Goal: Find specific page/section: Find specific page/section

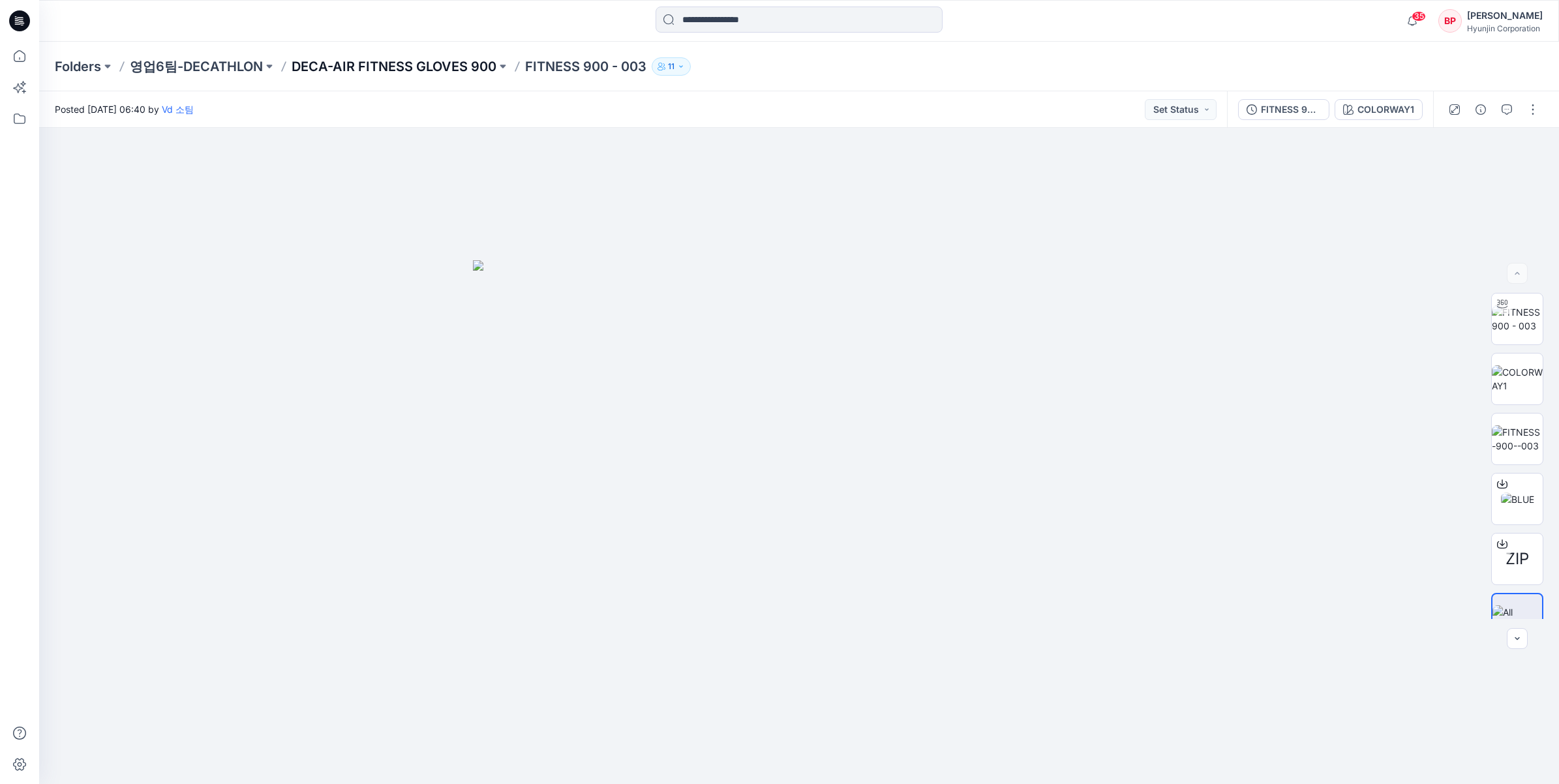
click at [464, 66] on p "DECA-AIR FITNESS GLOVES 900" at bounding box center [393, 67] width 205 height 19
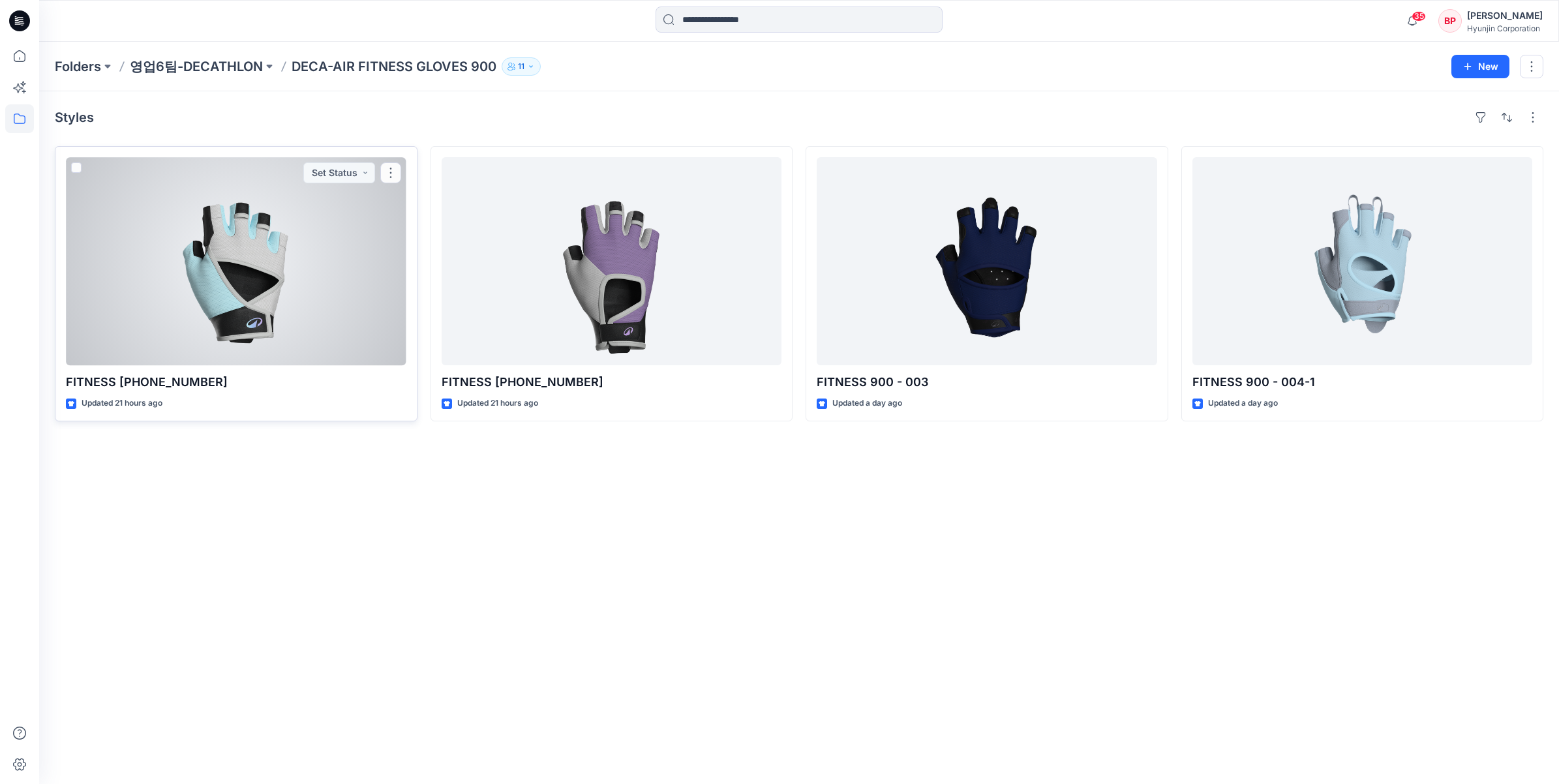
click at [202, 239] on div at bounding box center [236, 261] width 340 height 208
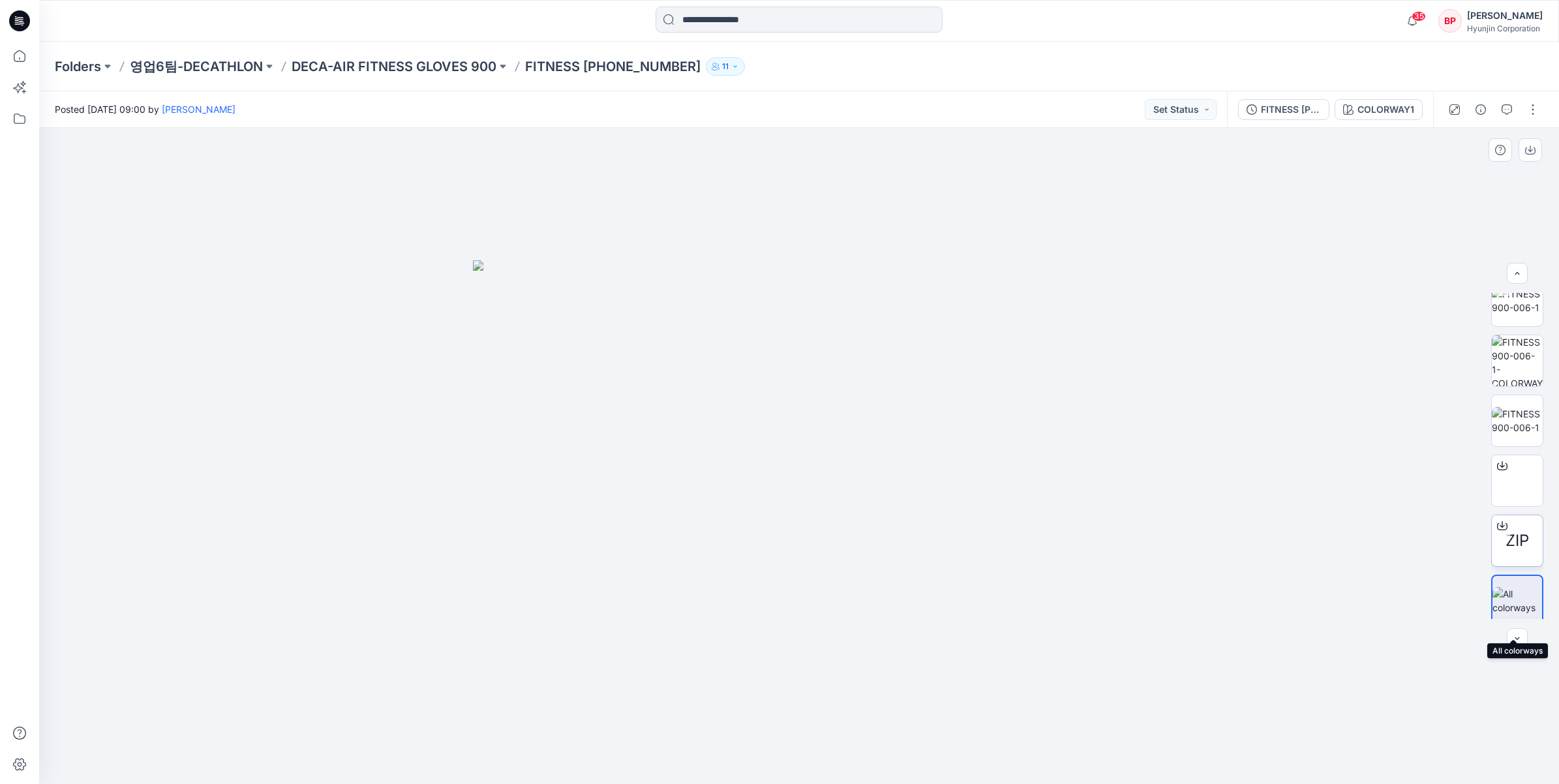
scroll to position [26, 0]
click at [396, 68] on p "DECA-AIR FITNESS GLOVES 900" at bounding box center [393, 67] width 205 height 19
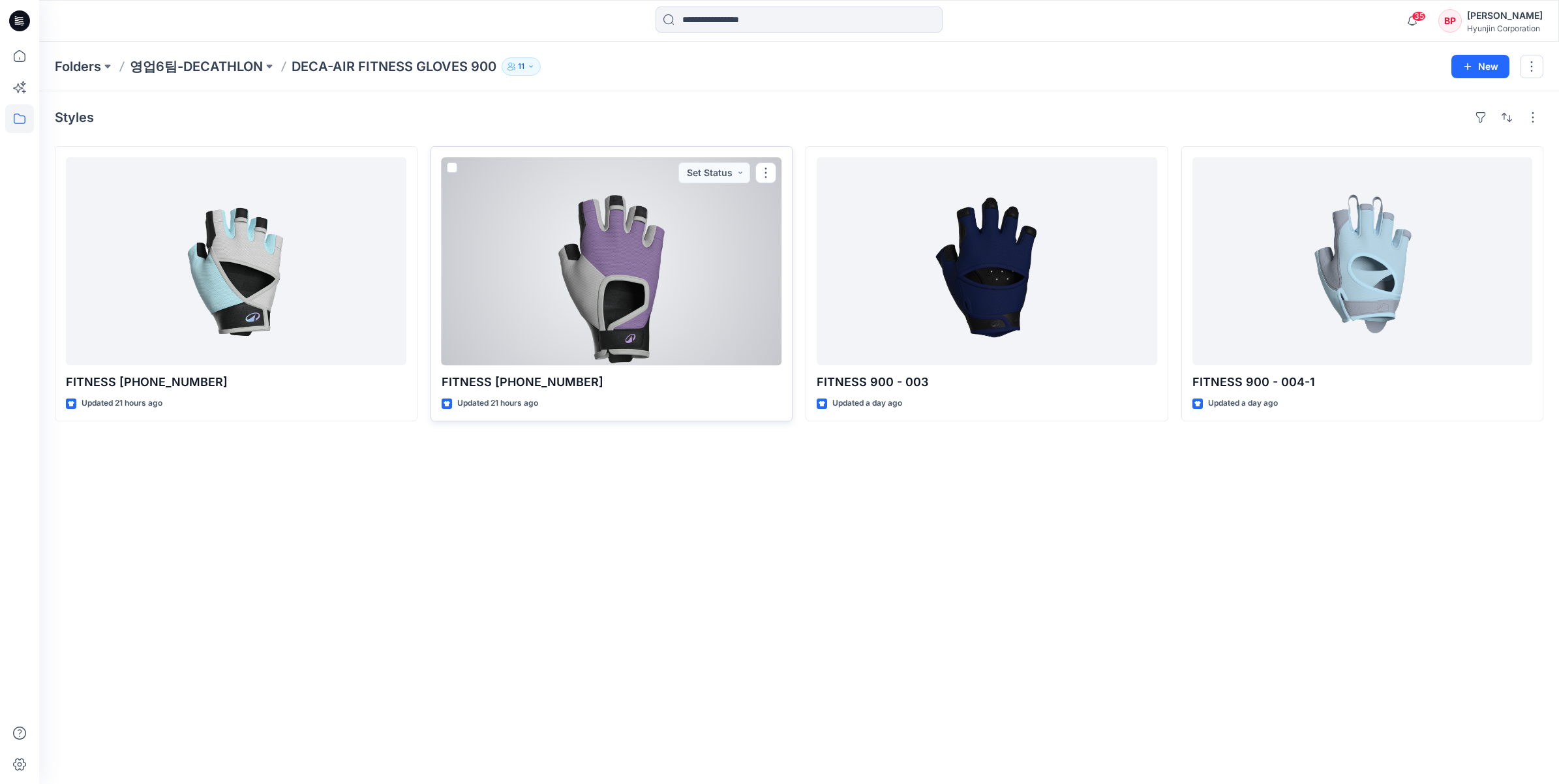
click at [683, 258] on div at bounding box center [612, 261] width 340 height 208
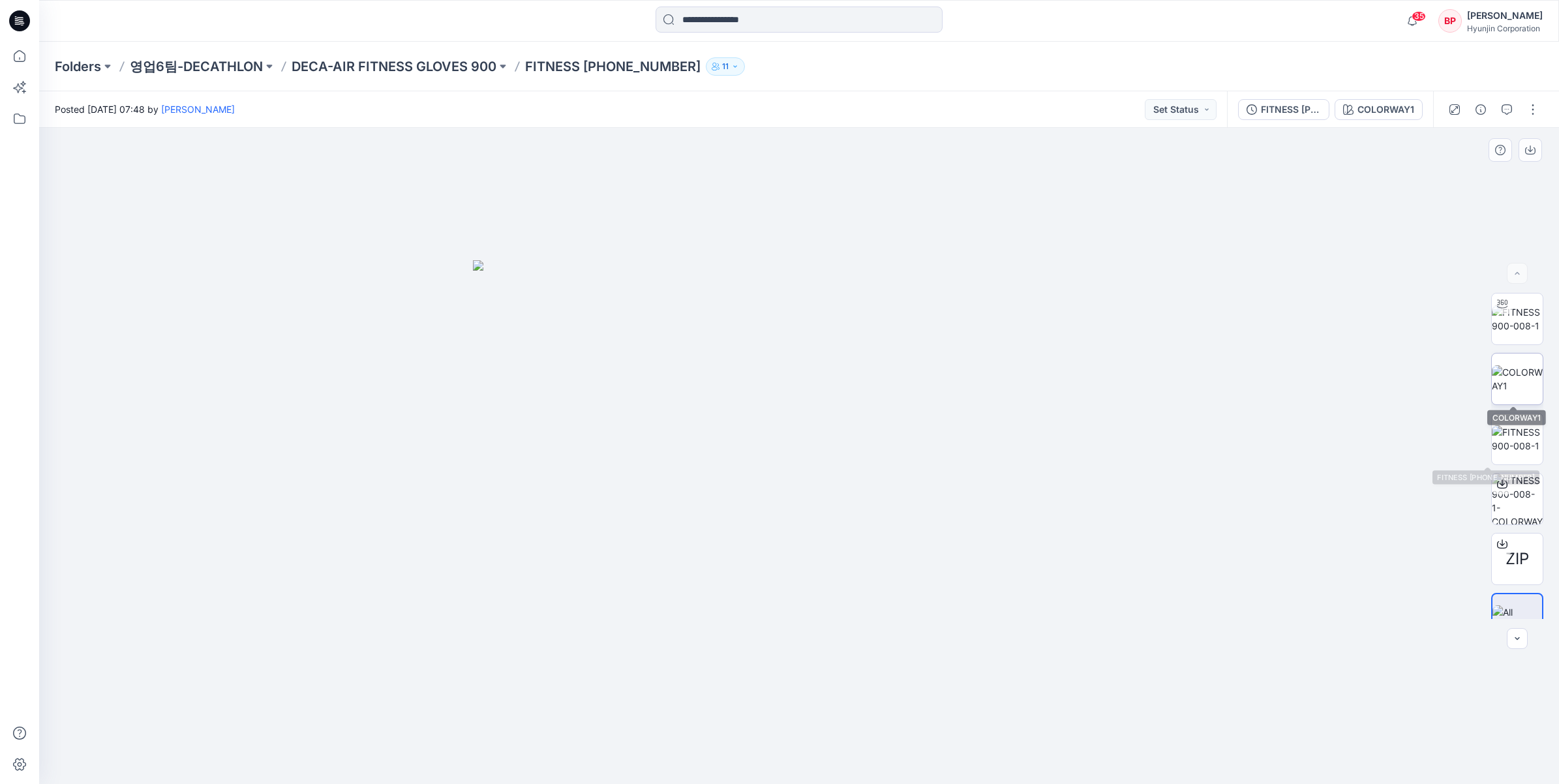
click at [1526, 371] on img at bounding box center [1517, 379] width 51 height 27
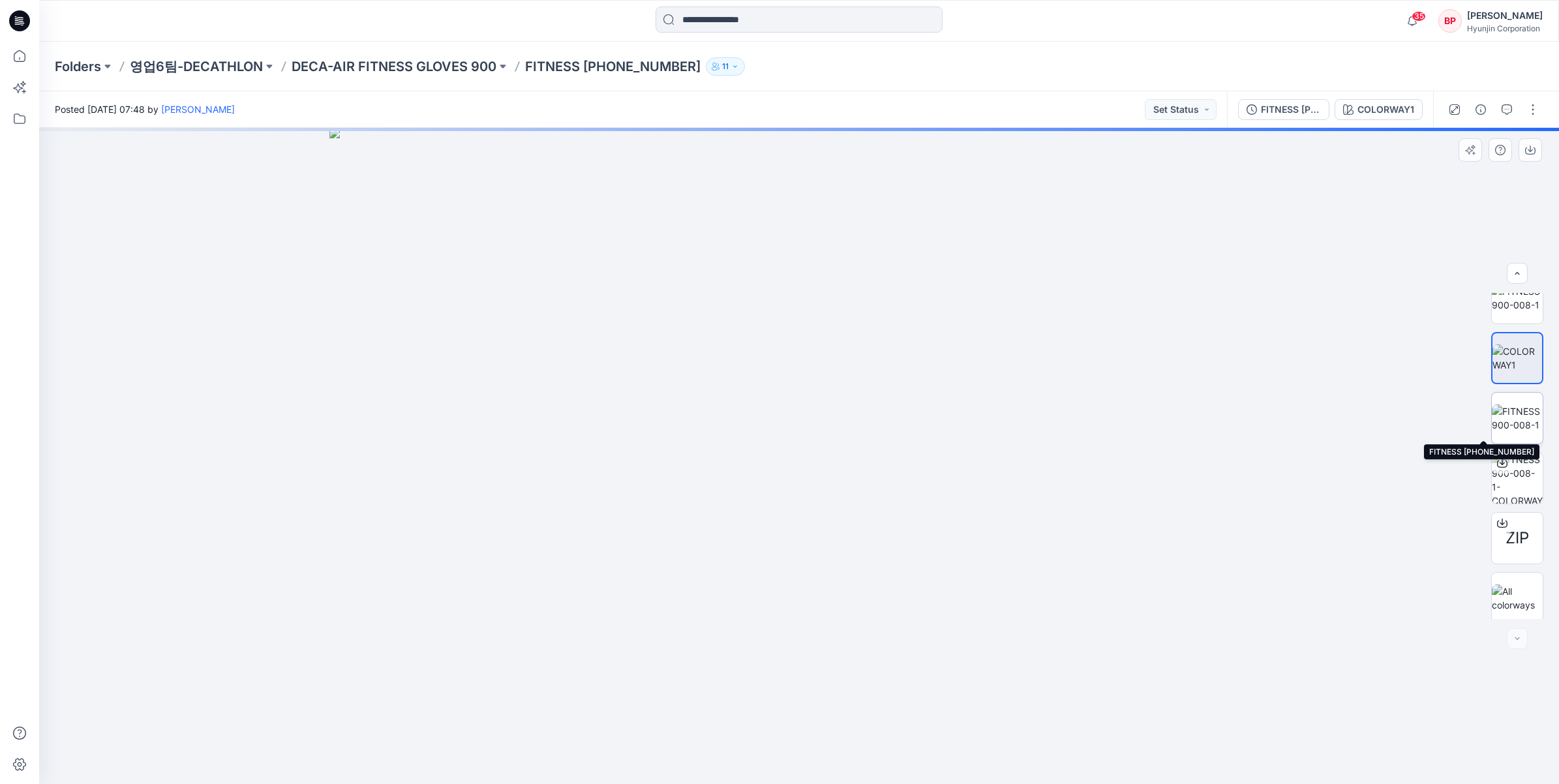
scroll to position [26, 0]
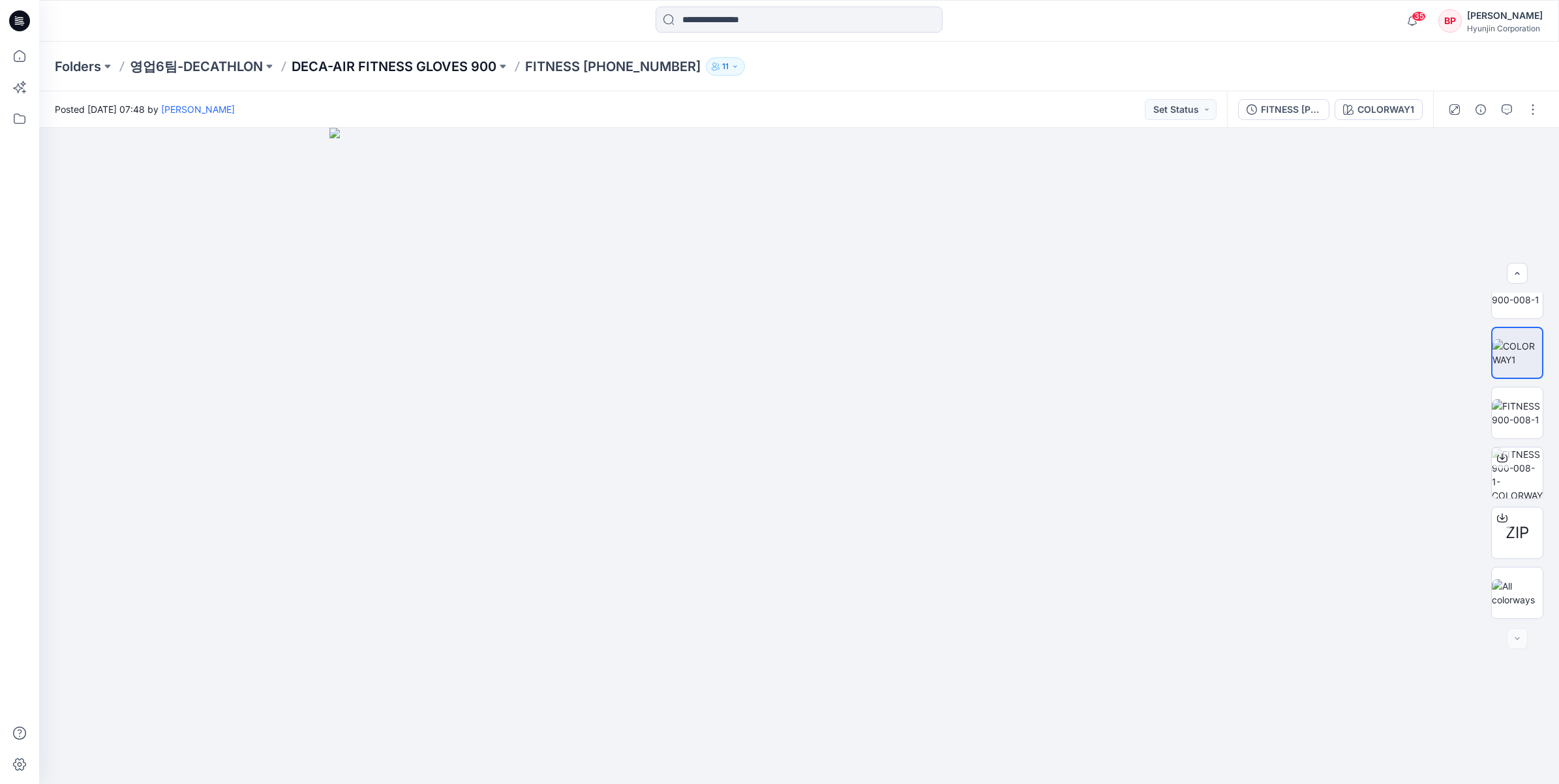
click at [447, 74] on p "DECA-AIR FITNESS GLOVES 900" at bounding box center [393, 67] width 205 height 19
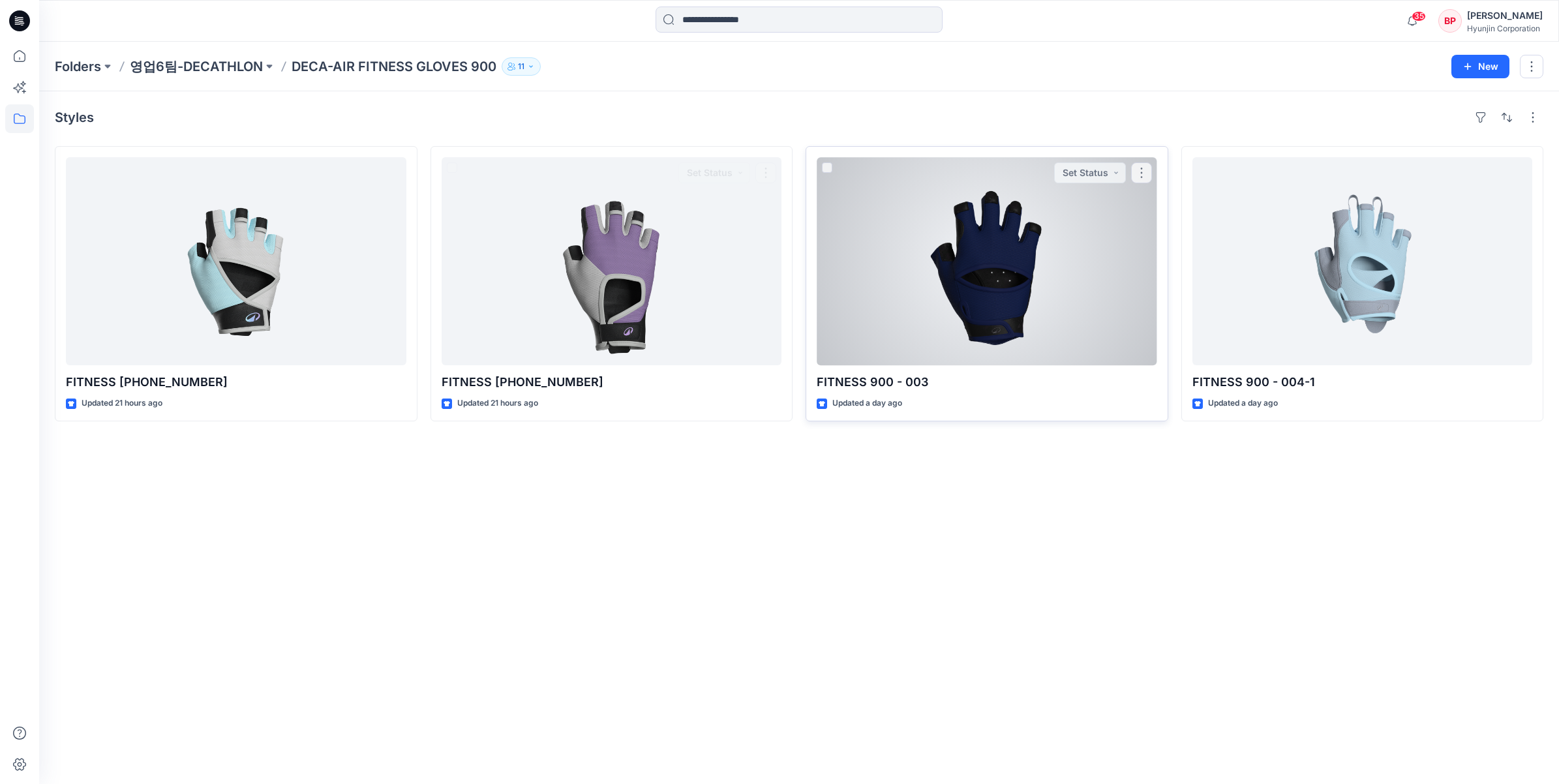
click at [1038, 271] on div at bounding box center [986, 261] width 340 height 208
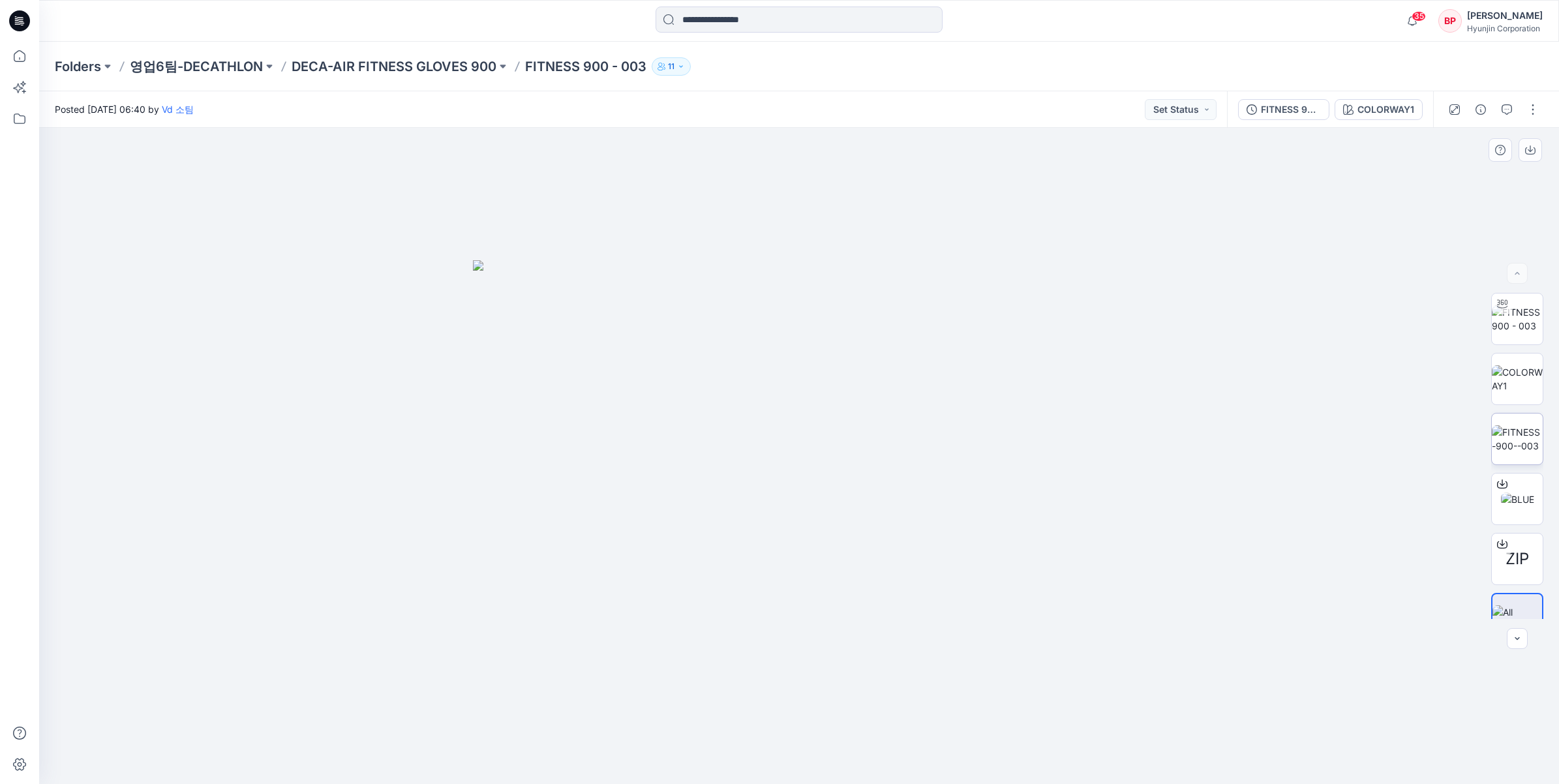
click at [1521, 434] on img at bounding box center [1517, 438] width 51 height 27
click at [1518, 360] on img at bounding box center [1517, 352] width 51 height 27
click at [1509, 306] on img at bounding box center [1517, 293] width 51 height 27
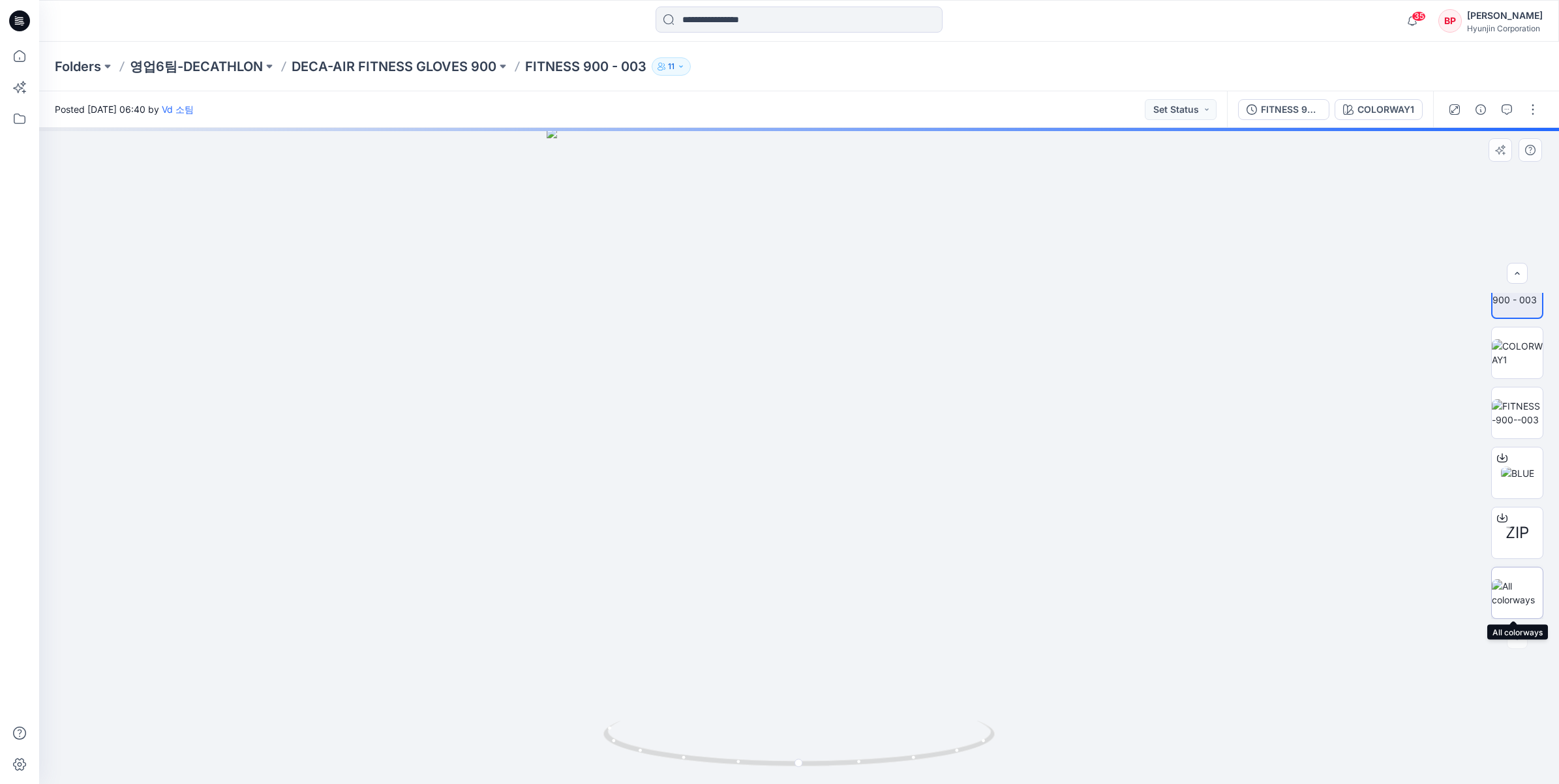
click at [1507, 596] on img at bounding box center [1517, 592] width 51 height 27
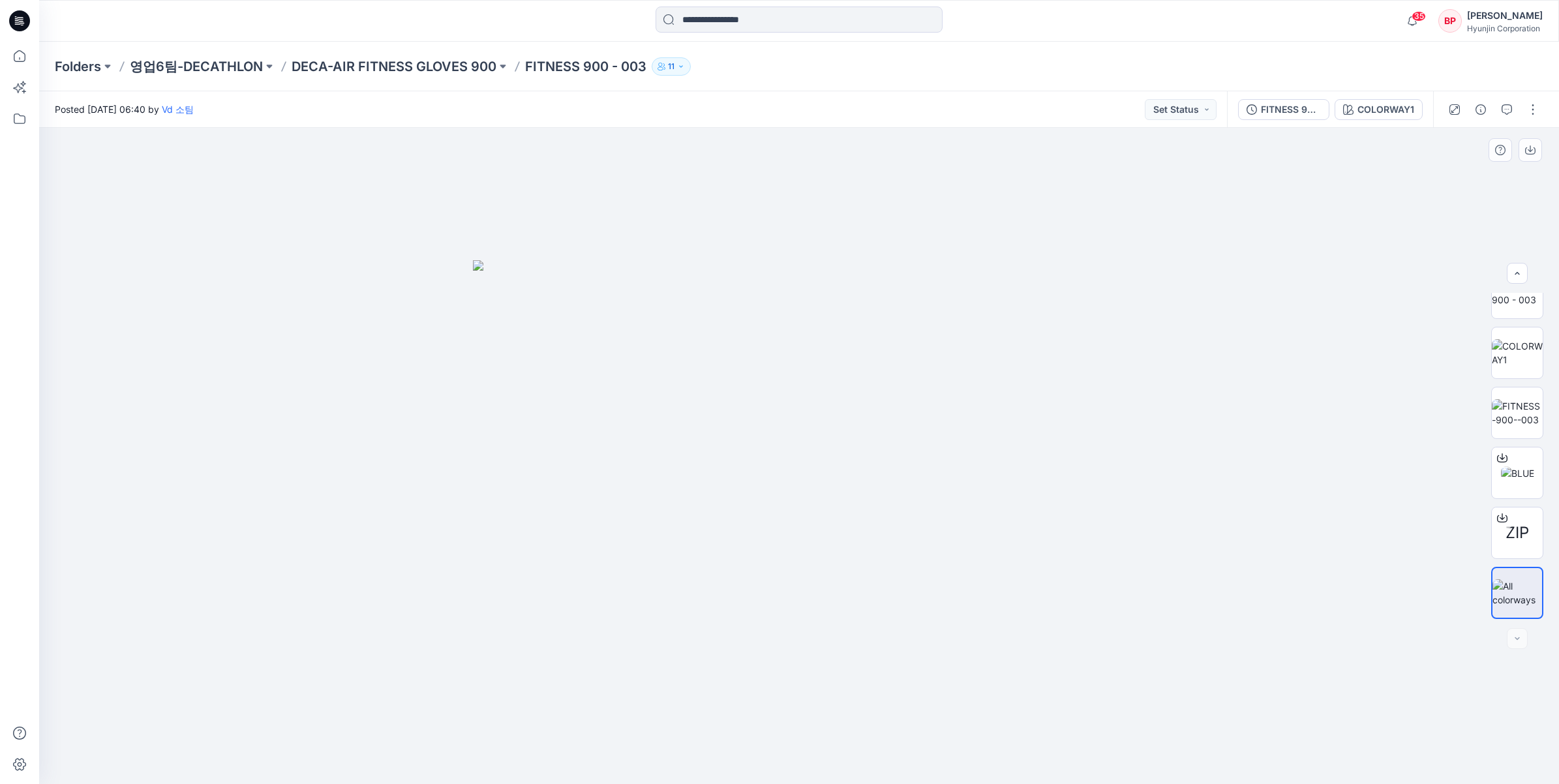
click at [1522, 639] on div at bounding box center [1517, 638] width 21 height 21
drag, startPoint x: 640, startPoint y: 500, endPoint x: 610, endPoint y: 499, distance: 30.0
click at [610, 499] on img at bounding box center [799, 521] width 652 height 523
drag, startPoint x: 912, startPoint y: 460, endPoint x: 581, endPoint y: 413, distance: 334.3
click at [581, 413] on img at bounding box center [799, 521] width 652 height 523
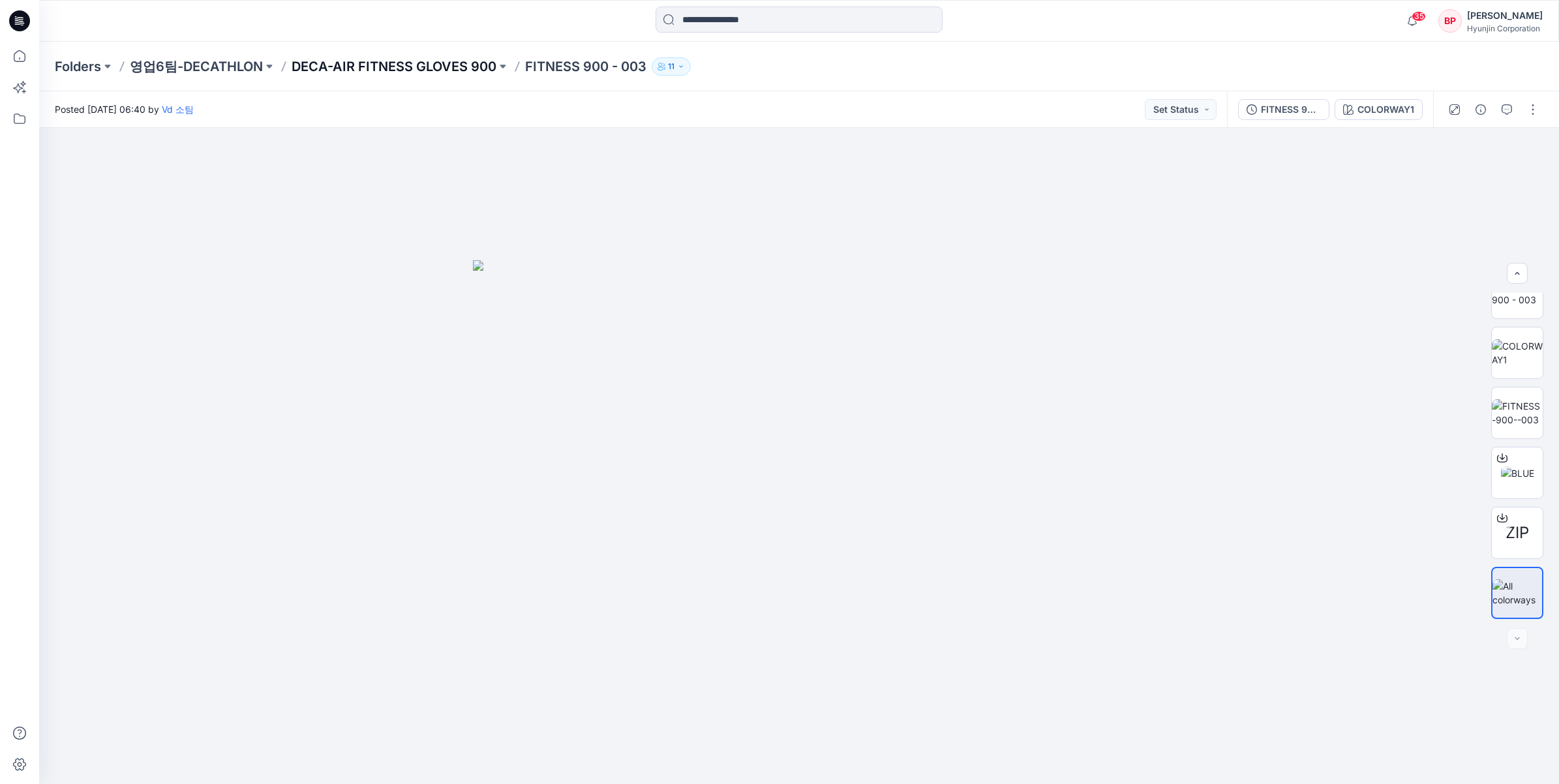
click at [425, 73] on p "DECA-AIR FITNESS GLOVES 900" at bounding box center [393, 67] width 205 height 19
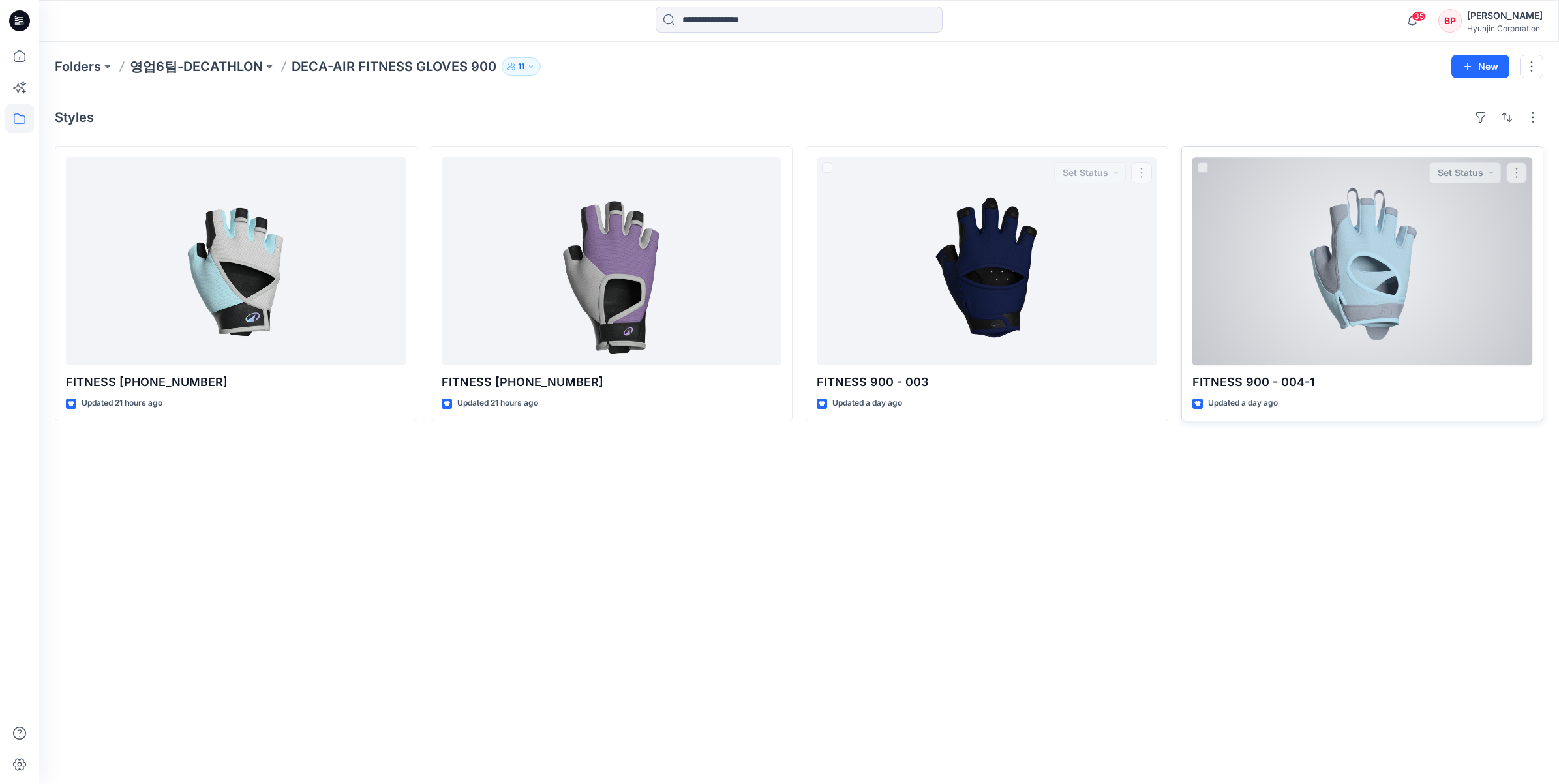
click at [1254, 243] on div at bounding box center [1362, 261] width 340 height 208
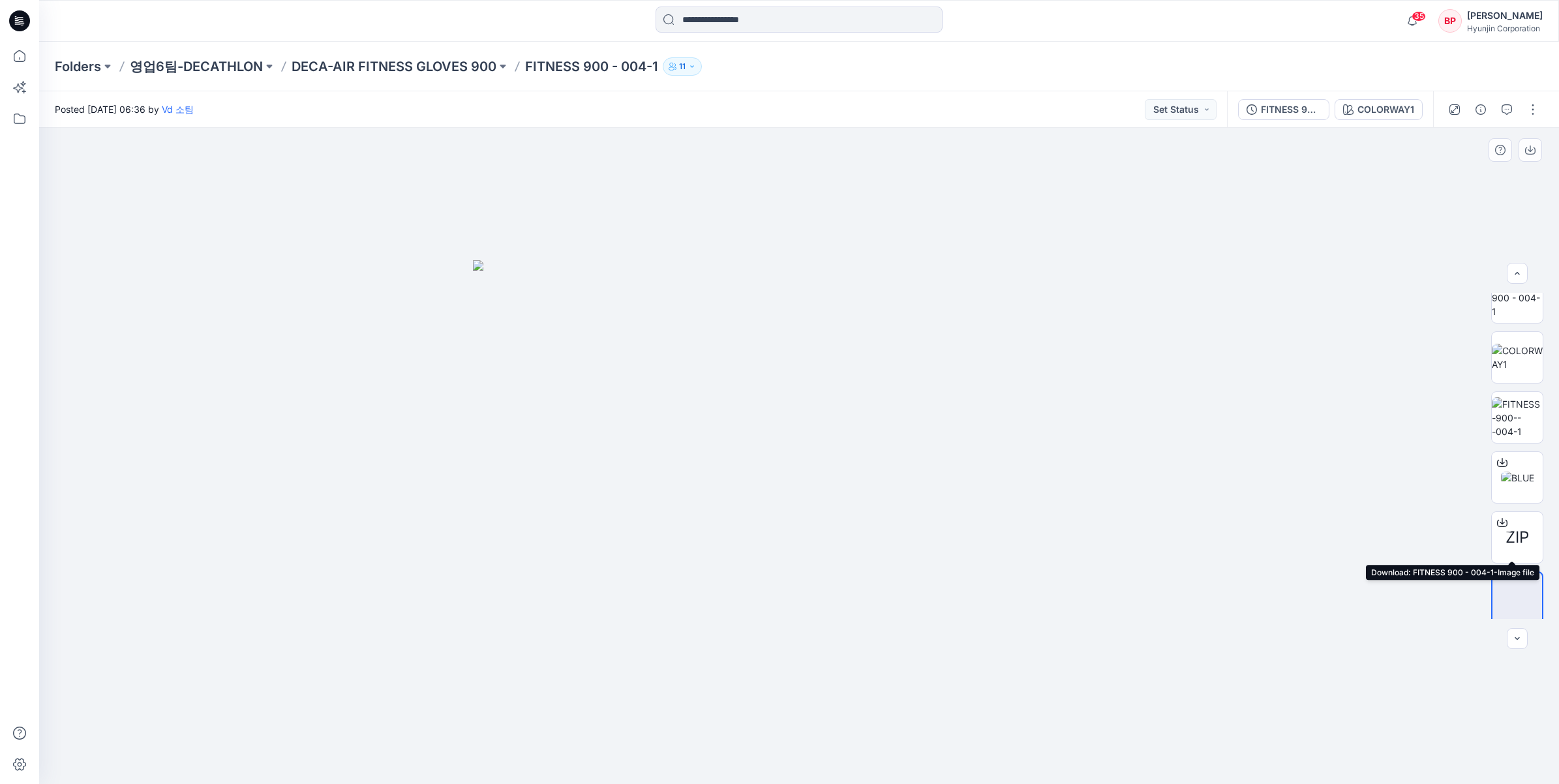
scroll to position [26, 0]
click at [1509, 351] on img at bounding box center [1517, 352] width 51 height 27
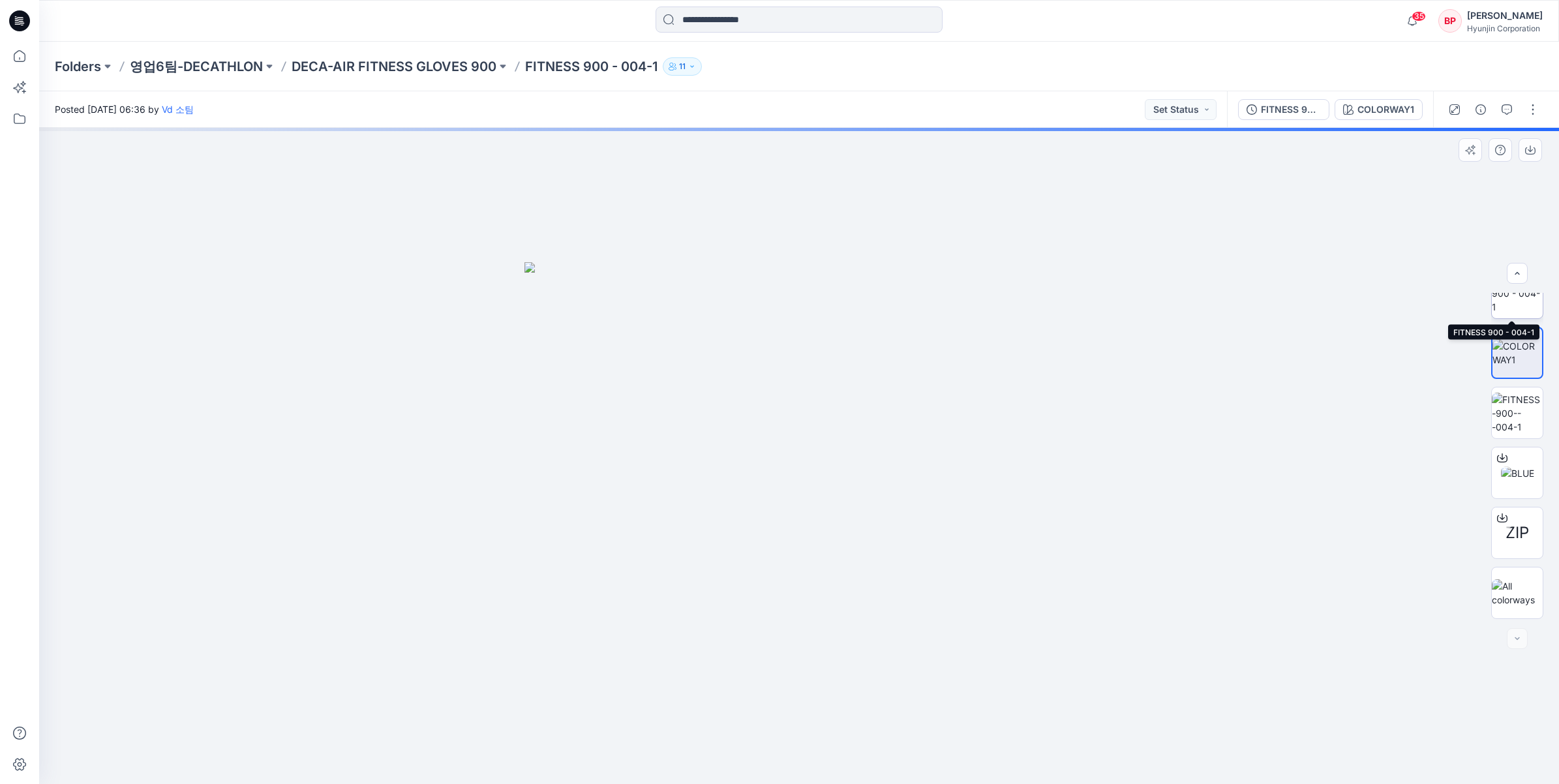
click at [1507, 310] on img at bounding box center [1517, 293] width 51 height 41
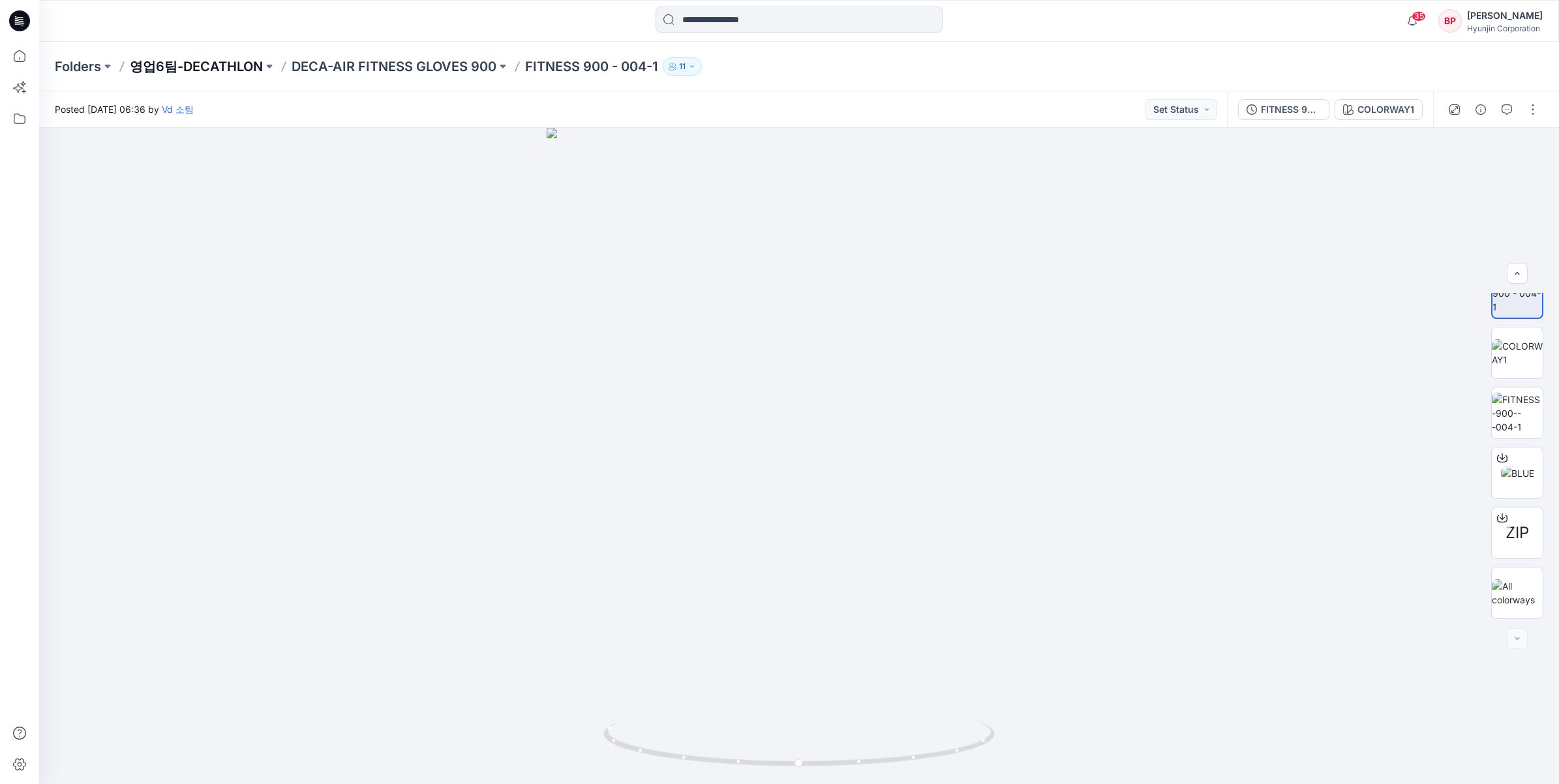
click at [225, 62] on p "영업6팀-DECATHLON" at bounding box center [196, 67] width 133 height 19
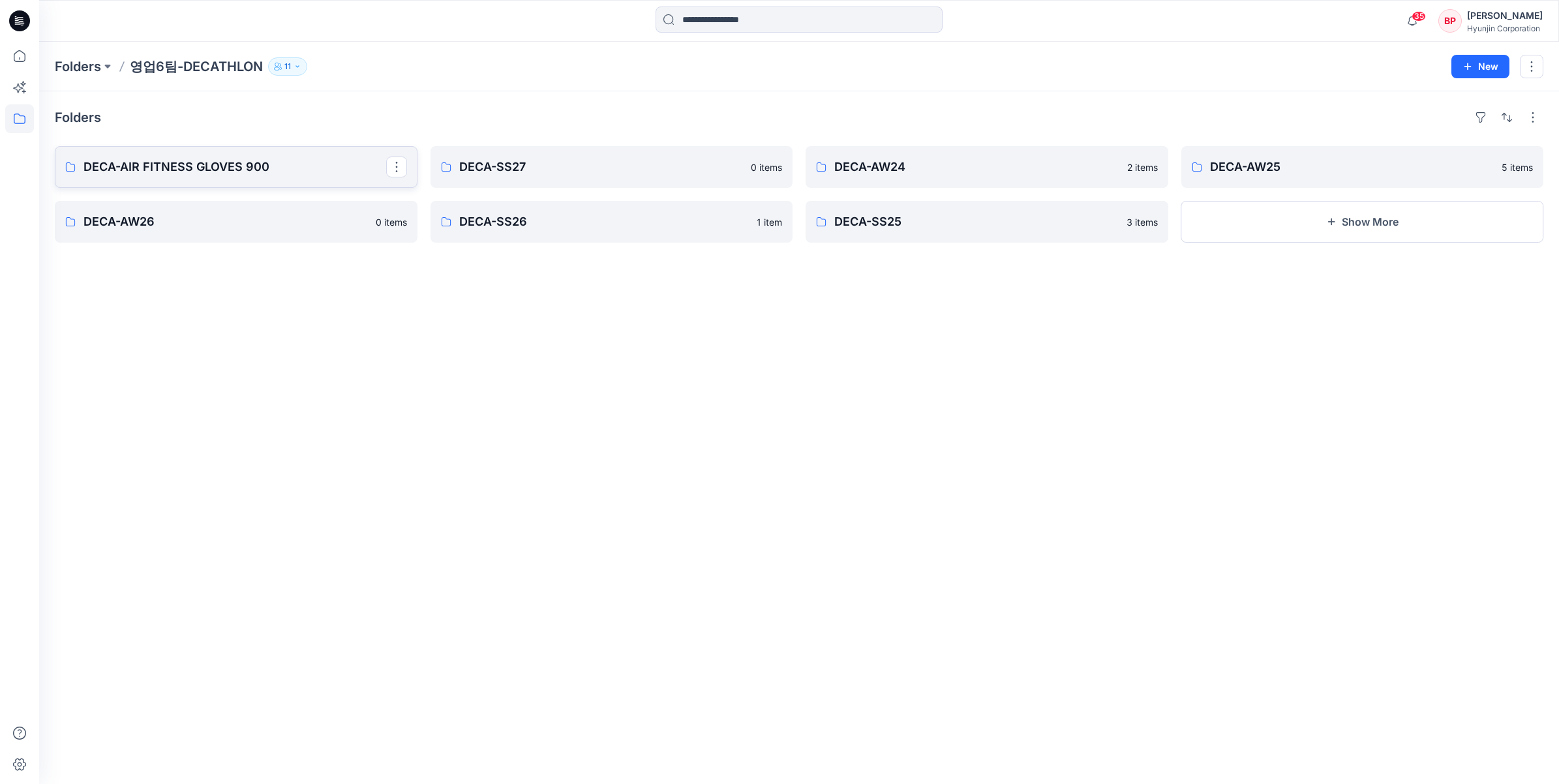
click at [255, 161] on p "DECA-AIR FITNESS GLOVES 900" at bounding box center [235, 167] width 303 height 19
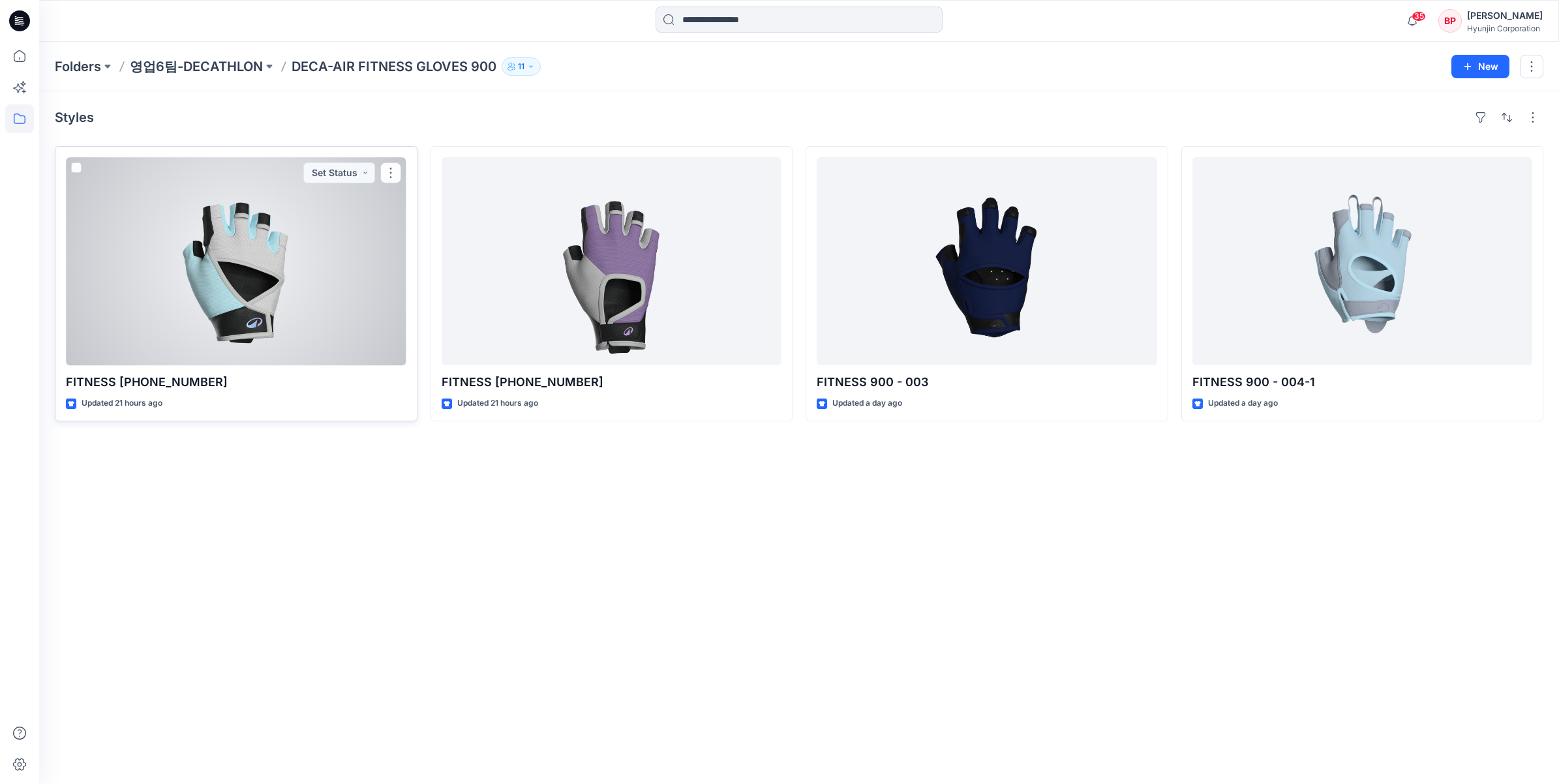
click at [358, 322] on div at bounding box center [236, 261] width 340 height 208
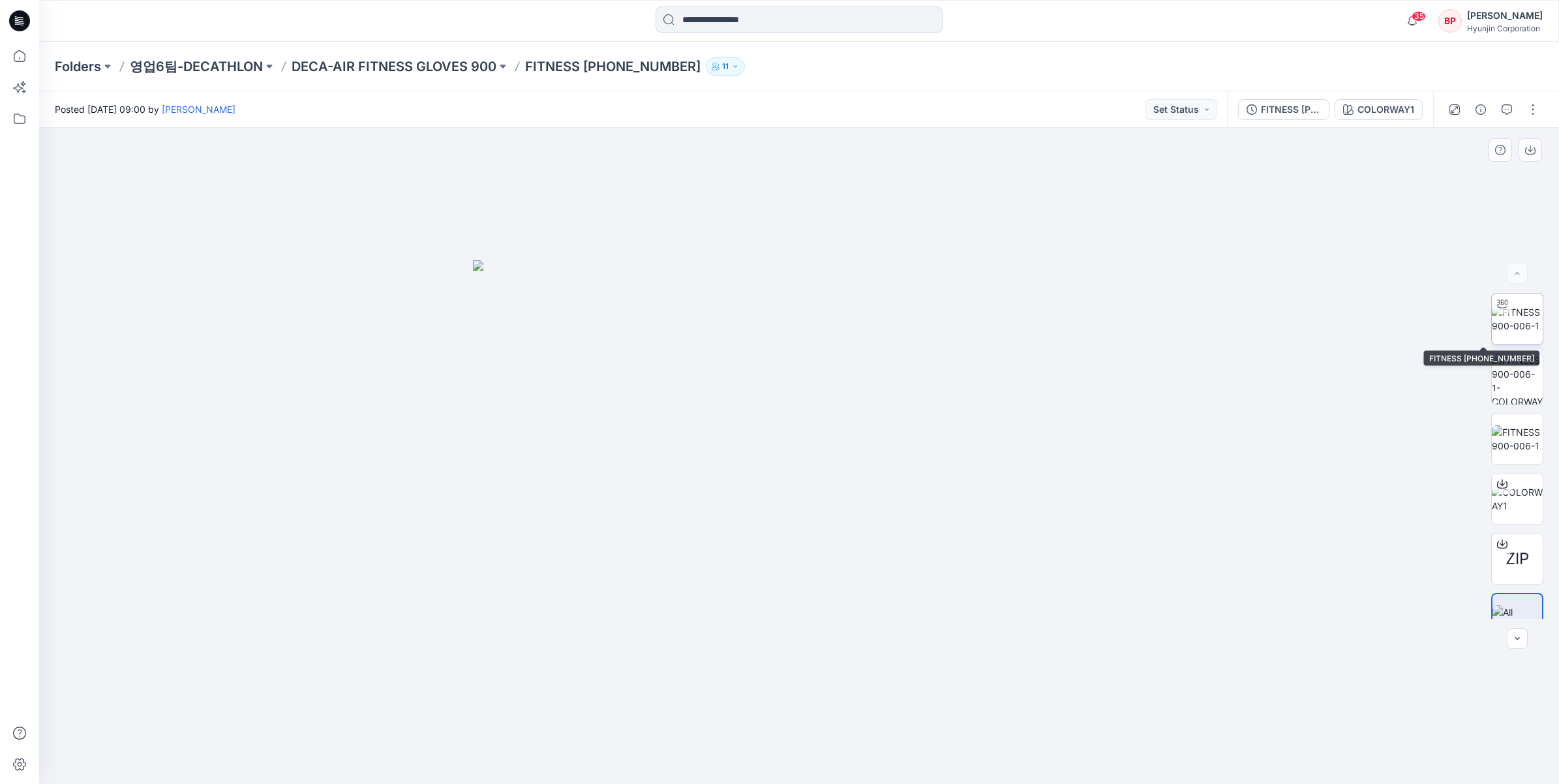
click at [1521, 324] on img at bounding box center [1517, 318] width 51 height 27
